Goal: Transaction & Acquisition: Purchase product/service

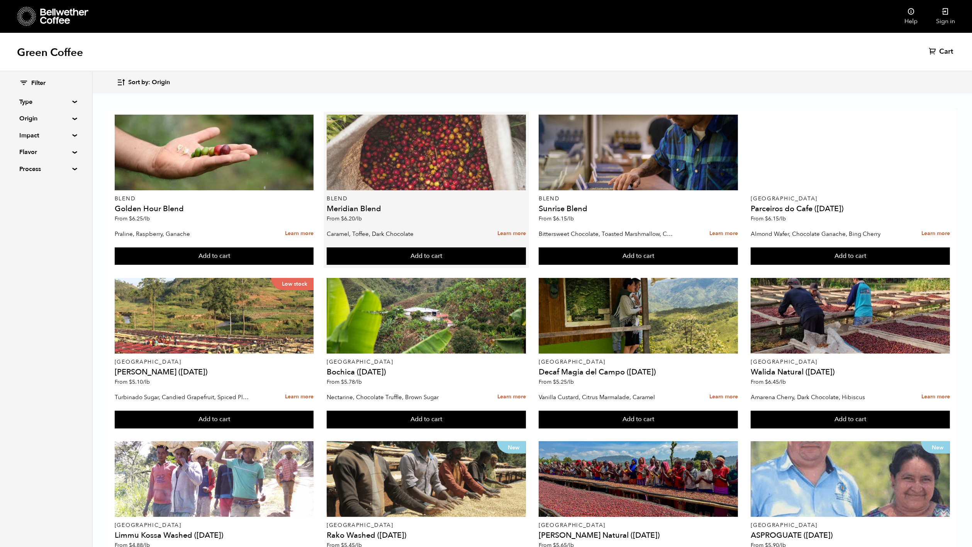
click at [410, 186] on div at bounding box center [426, 153] width 199 height 76
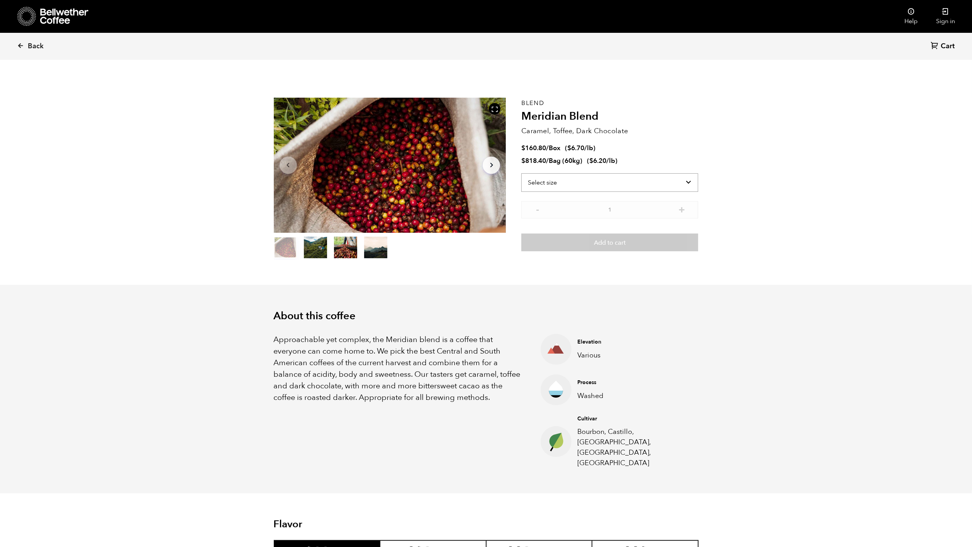
scroll to position [335, 411]
click at [601, 185] on select "Select size Bag (60kg) (132 lbs) Box (24 lbs)" at bounding box center [609, 182] width 177 height 19
select select "box"
click at [521, 173] on select "Select size Bag (60kg) (132 lbs) Box (24 lbs)" at bounding box center [609, 182] width 177 height 19
